Goal: Task Accomplishment & Management: Manage account settings

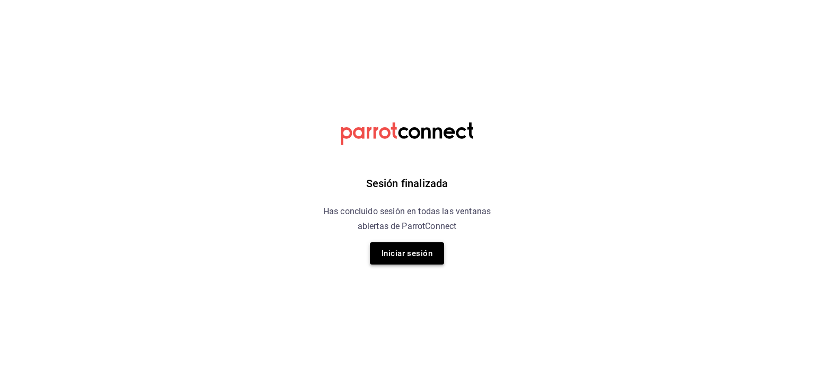
click at [392, 249] on button "Iniciar sesión" at bounding box center [407, 253] width 74 height 22
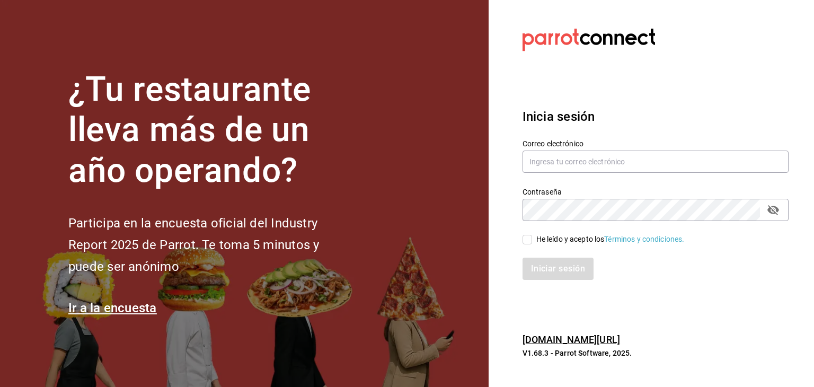
click at [607, 173] on div "Correo electrónico" at bounding box center [656, 157] width 266 height 36
click at [607, 169] on input "text" at bounding box center [656, 162] width 266 height 22
type input "multiuser@pickup.com"
click at [564, 240] on div "He leído y acepto los Términos y condiciones." at bounding box center [611, 239] width 148 height 11
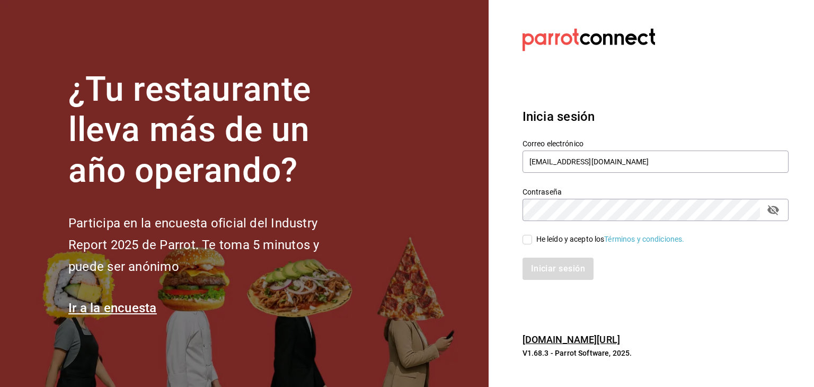
click at [532, 240] on input "He leído y acepto los Términos y condiciones." at bounding box center [528, 240] width 10 height 10
checkbox input "true"
click at [566, 267] on button "Iniciar sesión" at bounding box center [559, 269] width 72 height 22
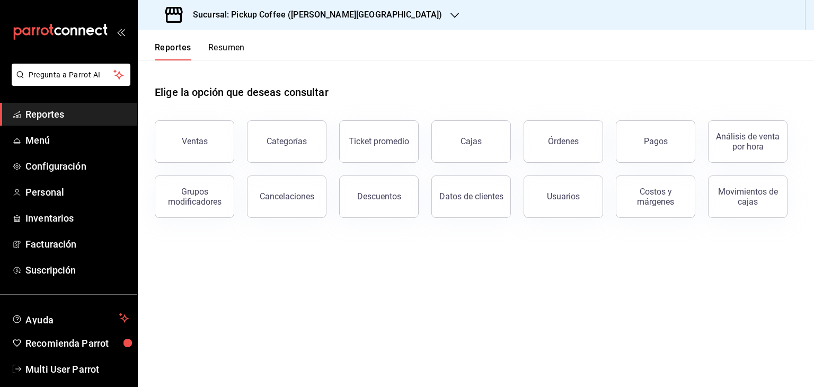
click at [339, 6] on div "Sucursal: Pickup Coffee ([PERSON_NAME][GEOGRAPHIC_DATA])" at bounding box center [304, 15] width 317 height 30
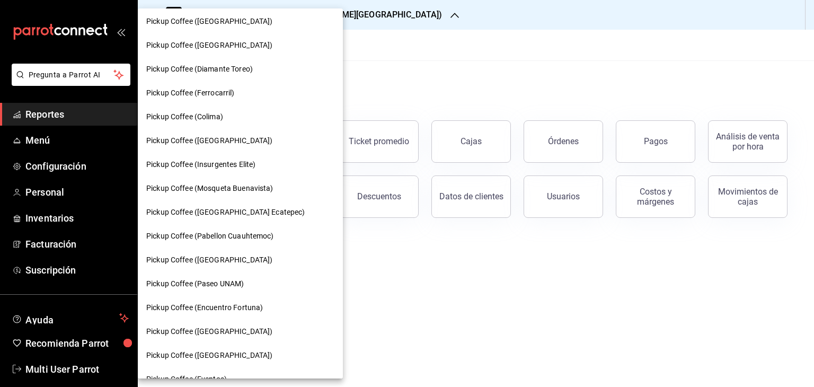
scroll to position [530, 0]
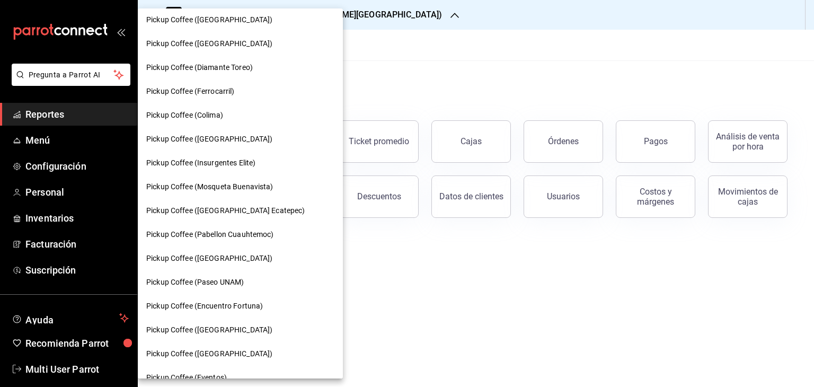
click at [244, 279] on span "Pickup Coffee (Paseo UNAM)" at bounding box center [195, 282] width 98 height 11
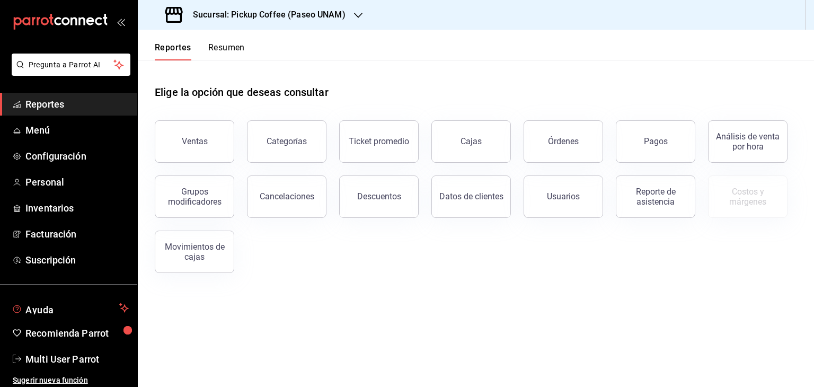
scroll to position [13, 0]
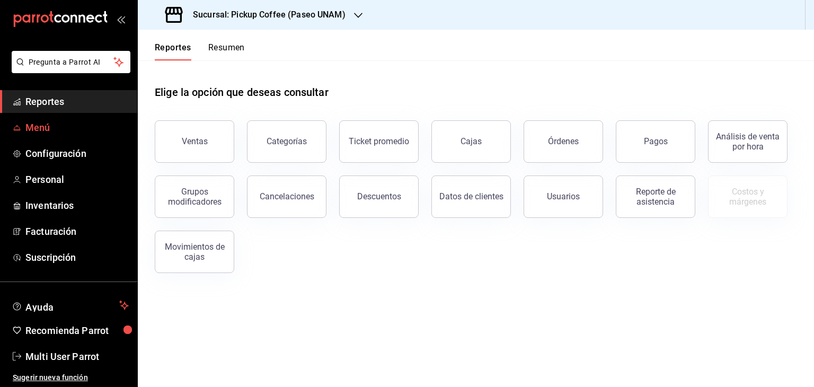
click at [72, 127] on span "Menú" at bounding box center [76, 127] width 103 height 14
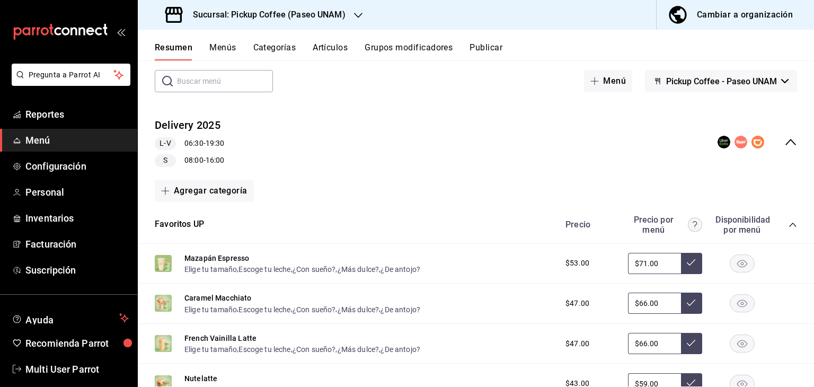
scroll to position [52, 0]
click at [789, 221] on icon "collapse-category-row" at bounding box center [793, 224] width 8 height 8
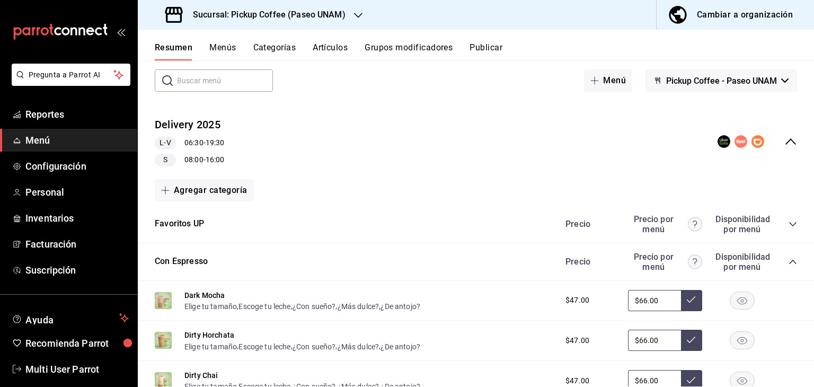
click at [374, 45] on button "Grupos modificadores" at bounding box center [409, 51] width 88 height 18
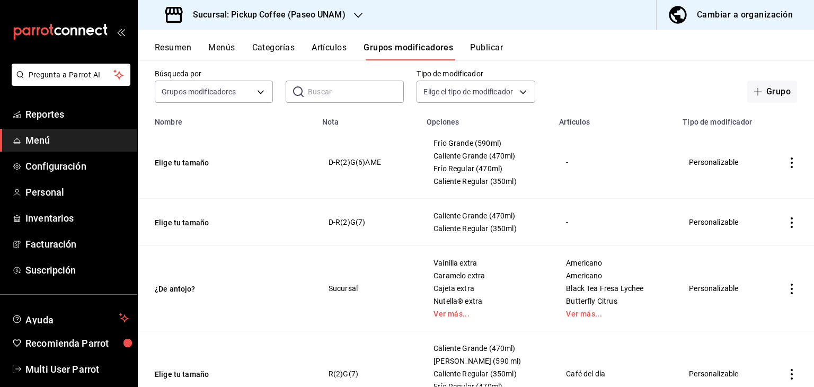
scroll to position [53, 0]
click at [787, 160] on icon "actions" at bounding box center [792, 162] width 11 height 11
click at [783, 160] on div at bounding box center [407, 193] width 814 height 387
click at [544, 155] on td "Frío Grande (590ml) Caliente Grande (470ml) Frío Regular (470ml) Caliente Regul…" at bounding box center [486, 162] width 133 height 73
click at [474, 154] on span "Caliente Grande (470ml)" at bounding box center [487, 155] width 106 height 7
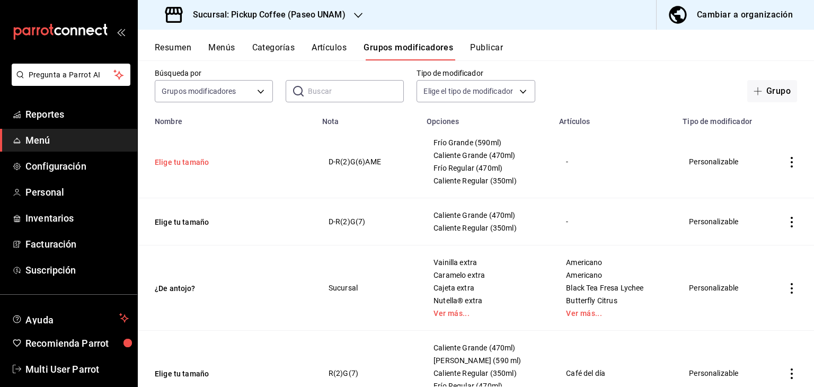
click at [178, 164] on button "Elige tu tamaño" at bounding box center [218, 162] width 127 height 11
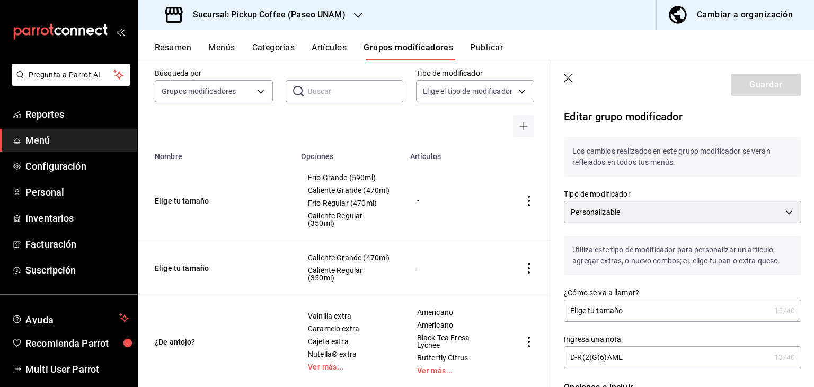
click at [240, 250] on td "Elige tu tamaño" at bounding box center [216, 268] width 157 height 55
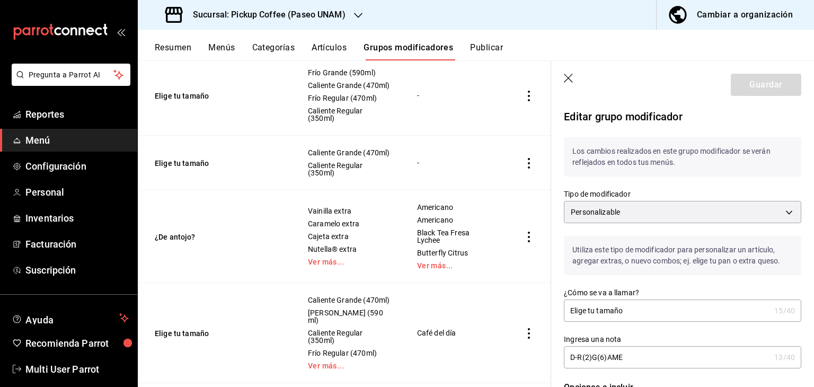
scroll to position [159, 0]
click at [565, 84] on header "Guardar" at bounding box center [682, 82] width 263 height 43
click at [568, 80] on icon "button" at bounding box center [569, 79] width 11 height 11
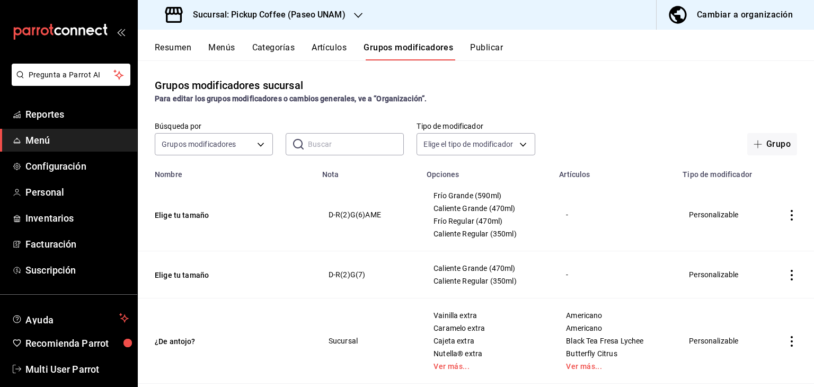
drag, startPoint x: 350, startPoint y: 134, endPoint x: 367, endPoint y: 119, distance: 22.9
click at [350, 134] on input "text" at bounding box center [356, 144] width 96 height 21
click at [354, 140] on input "text" at bounding box center [356, 144] width 96 height 21
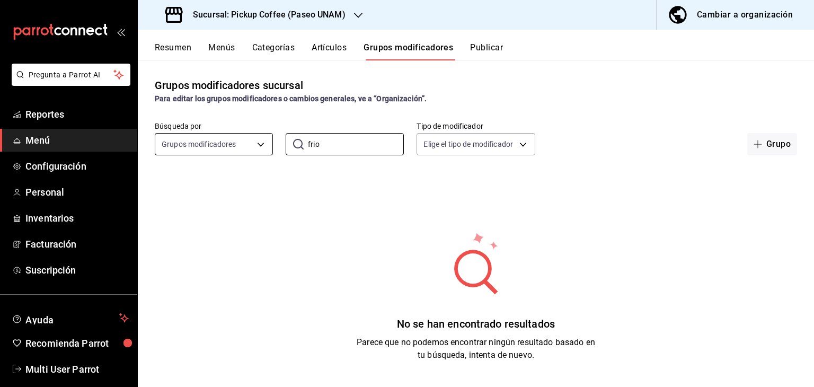
type input "frio"
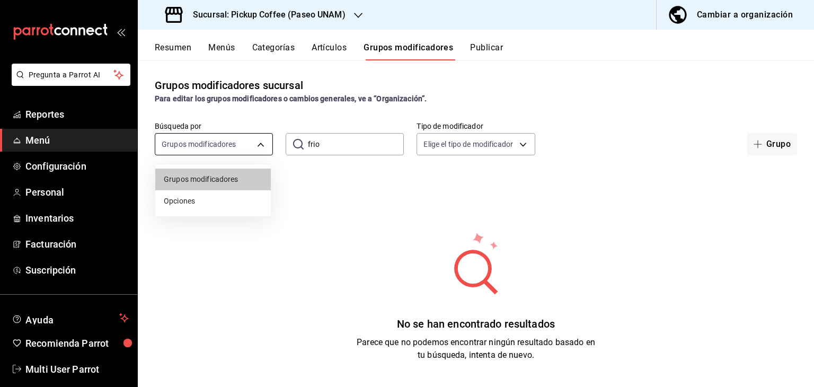
click at [235, 145] on body "Pregunta a Parrot AI Reportes Menú Configuración Personal Inventarios Facturaci…" at bounding box center [407, 193] width 814 height 387
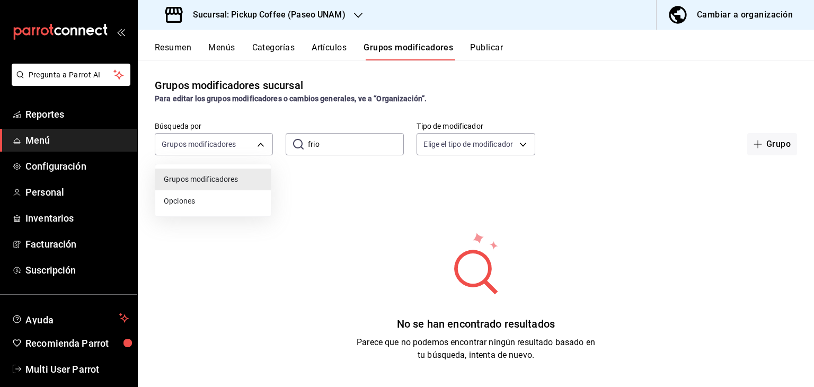
click at [222, 196] on span "Opciones" at bounding box center [213, 201] width 99 height 11
type input "OPTION"
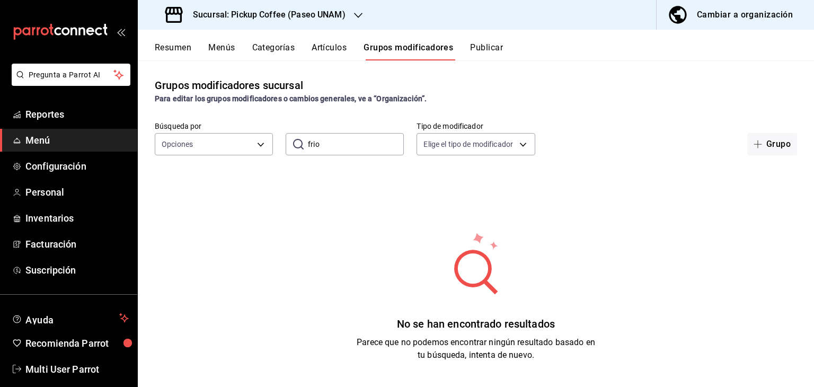
click at [325, 140] on input "frio" at bounding box center [356, 144] width 96 height 21
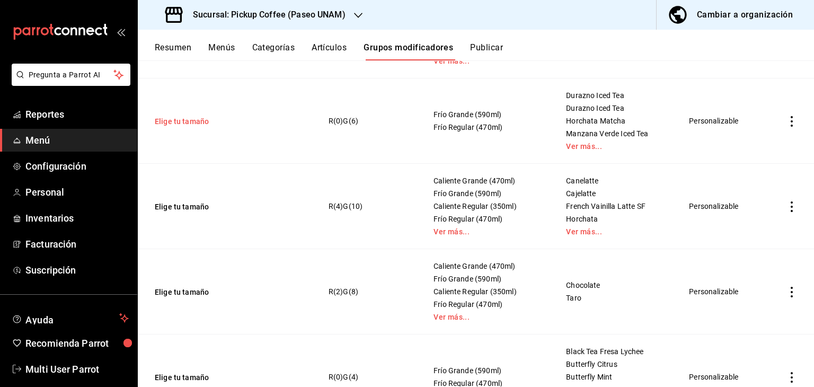
scroll to position [477, 0]
click at [46, 141] on span "Menú" at bounding box center [76, 140] width 103 height 14
